Goal: Task Accomplishment & Management: Use online tool/utility

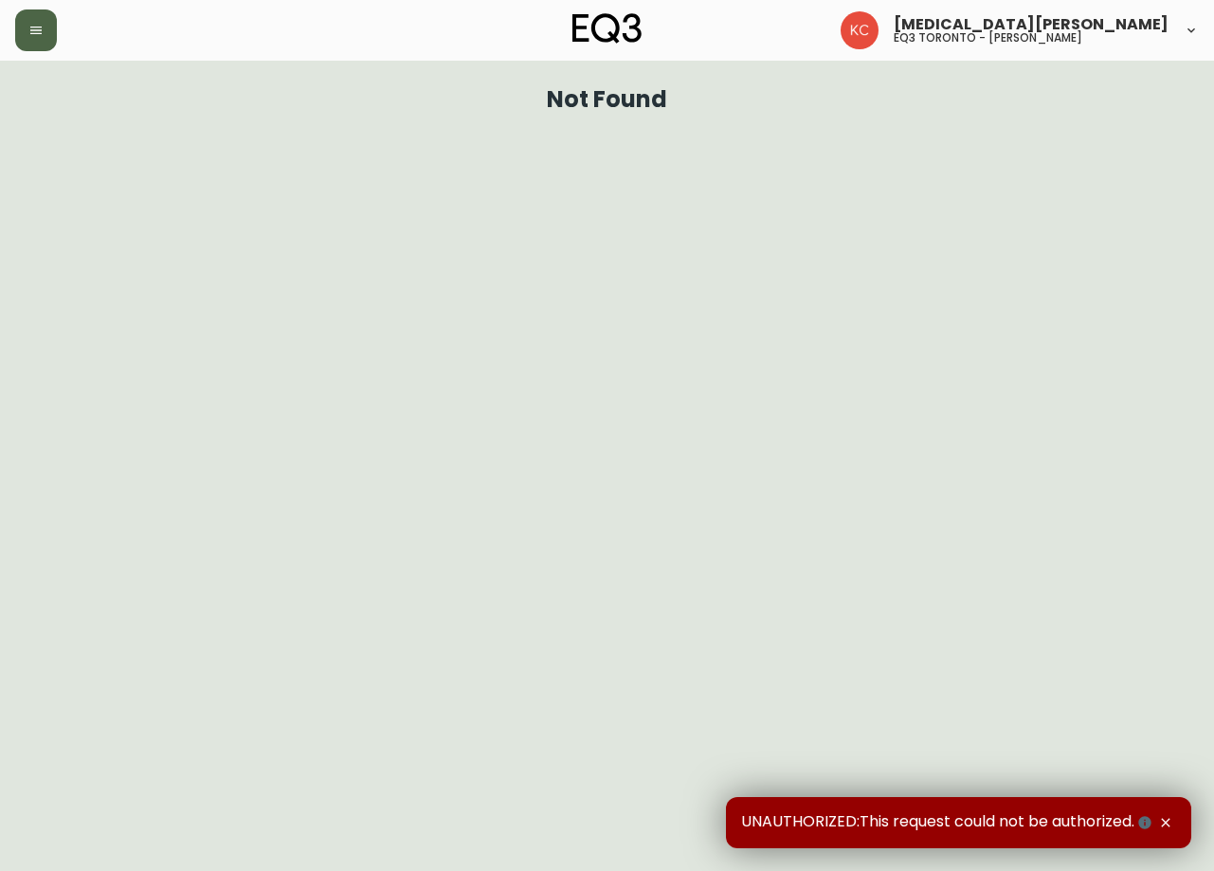
click at [33, 38] on button "button" at bounding box center [36, 30] width 42 height 42
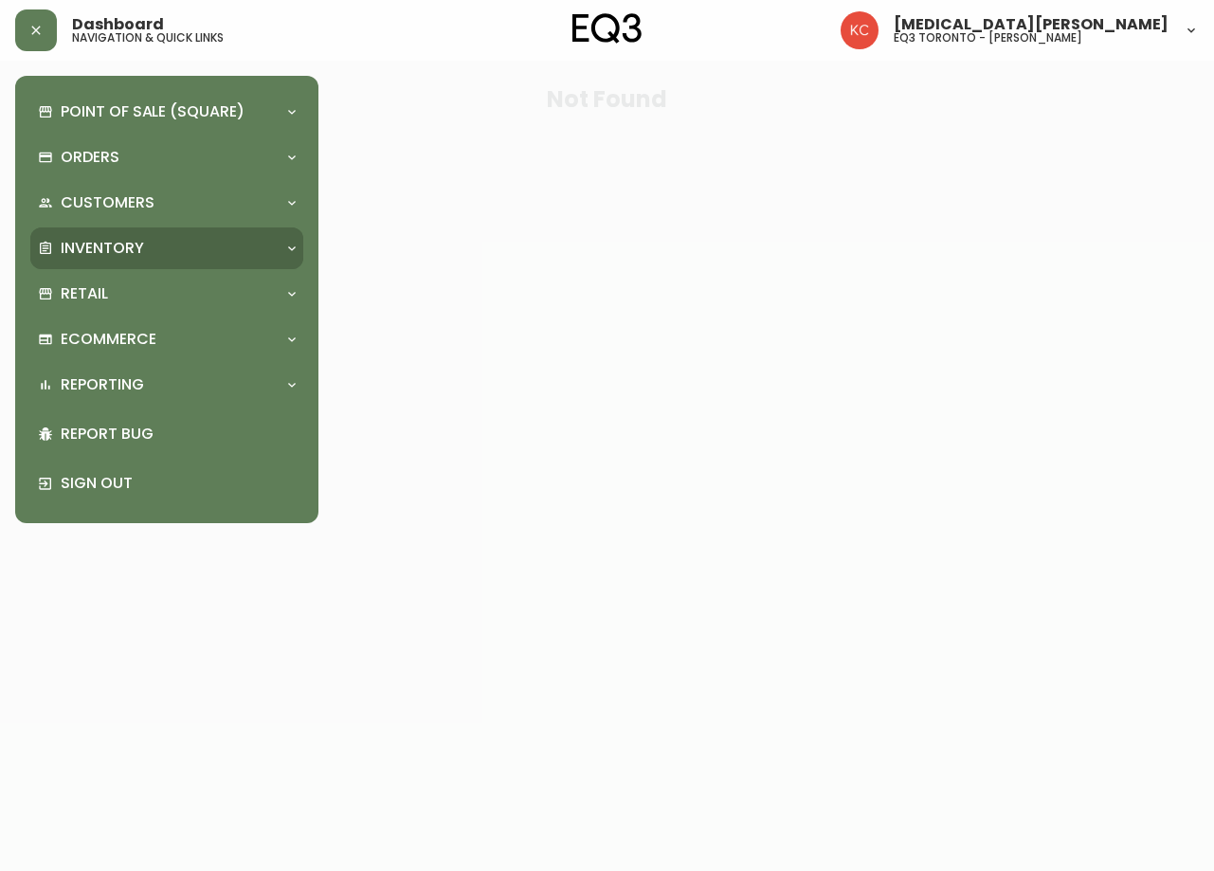
click at [132, 250] on p "Inventory" at bounding box center [102, 248] width 83 height 21
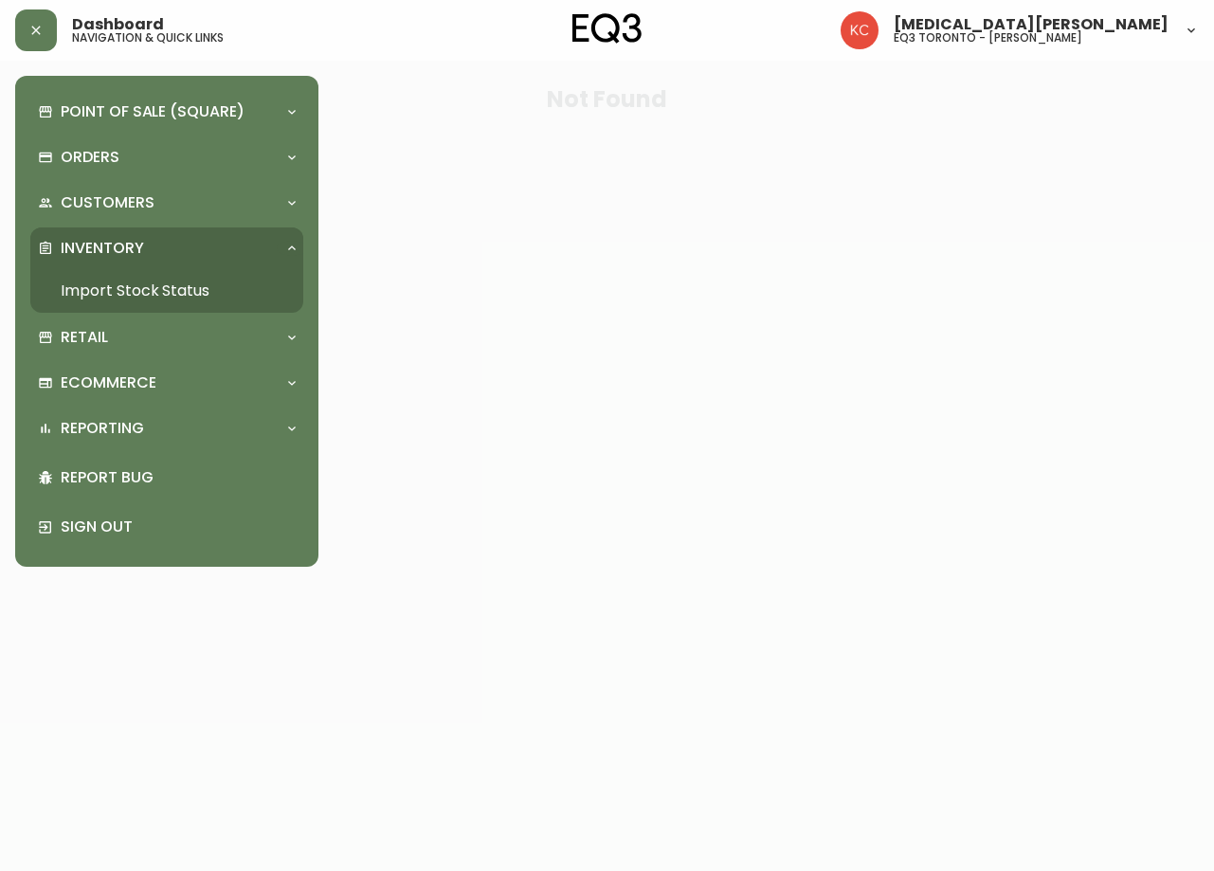
click at [176, 291] on link "Import Stock Status" at bounding box center [166, 291] width 273 height 44
